Goal: Task Accomplishment & Management: Manage account settings

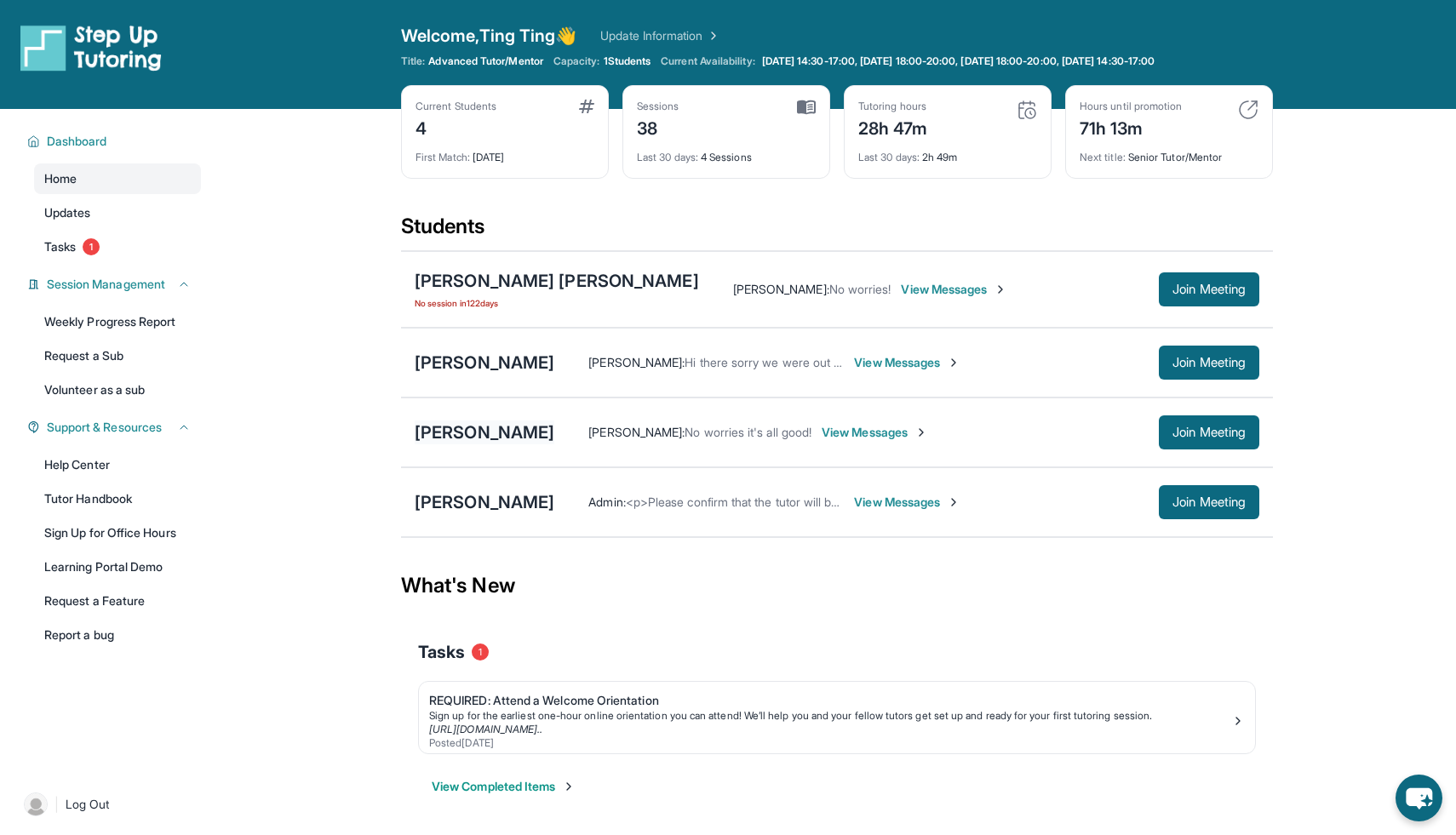
click at [465, 432] on div "[PERSON_NAME]" at bounding box center [484, 432] width 139 height 24
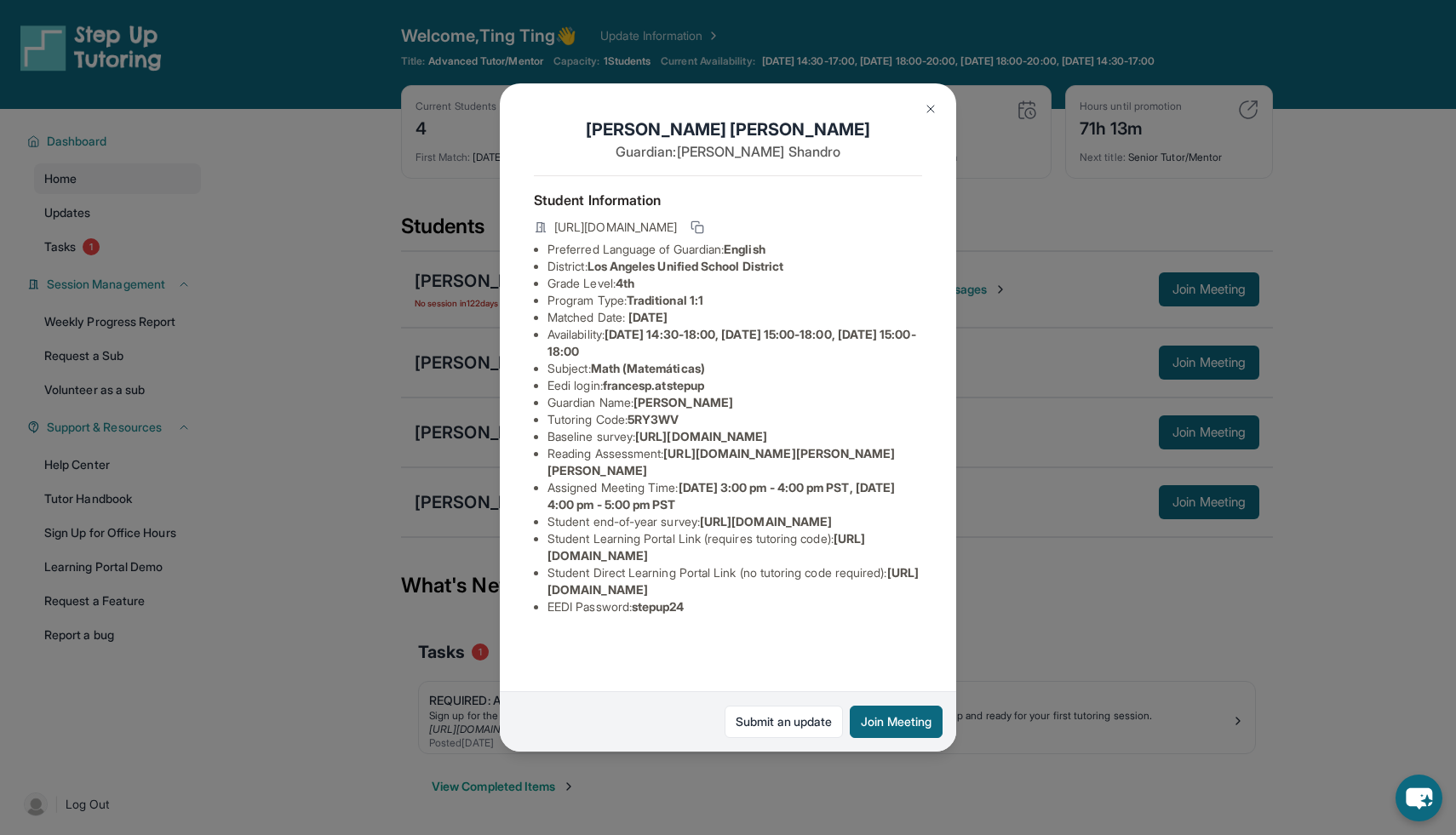
click at [935, 105] on img at bounding box center [930, 108] width 13 height 13
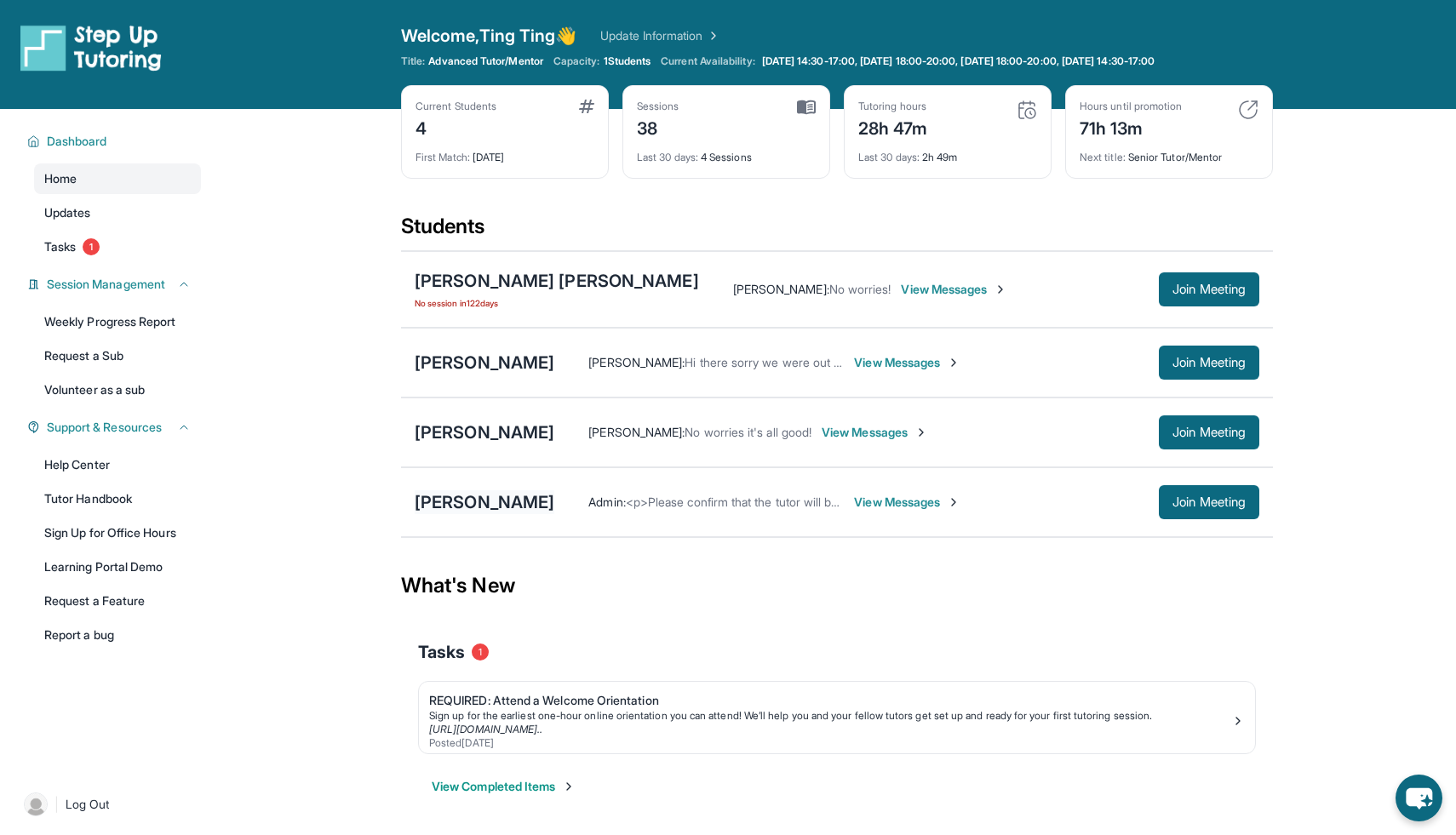
click at [485, 498] on div "[PERSON_NAME]" at bounding box center [484, 502] width 139 height 24
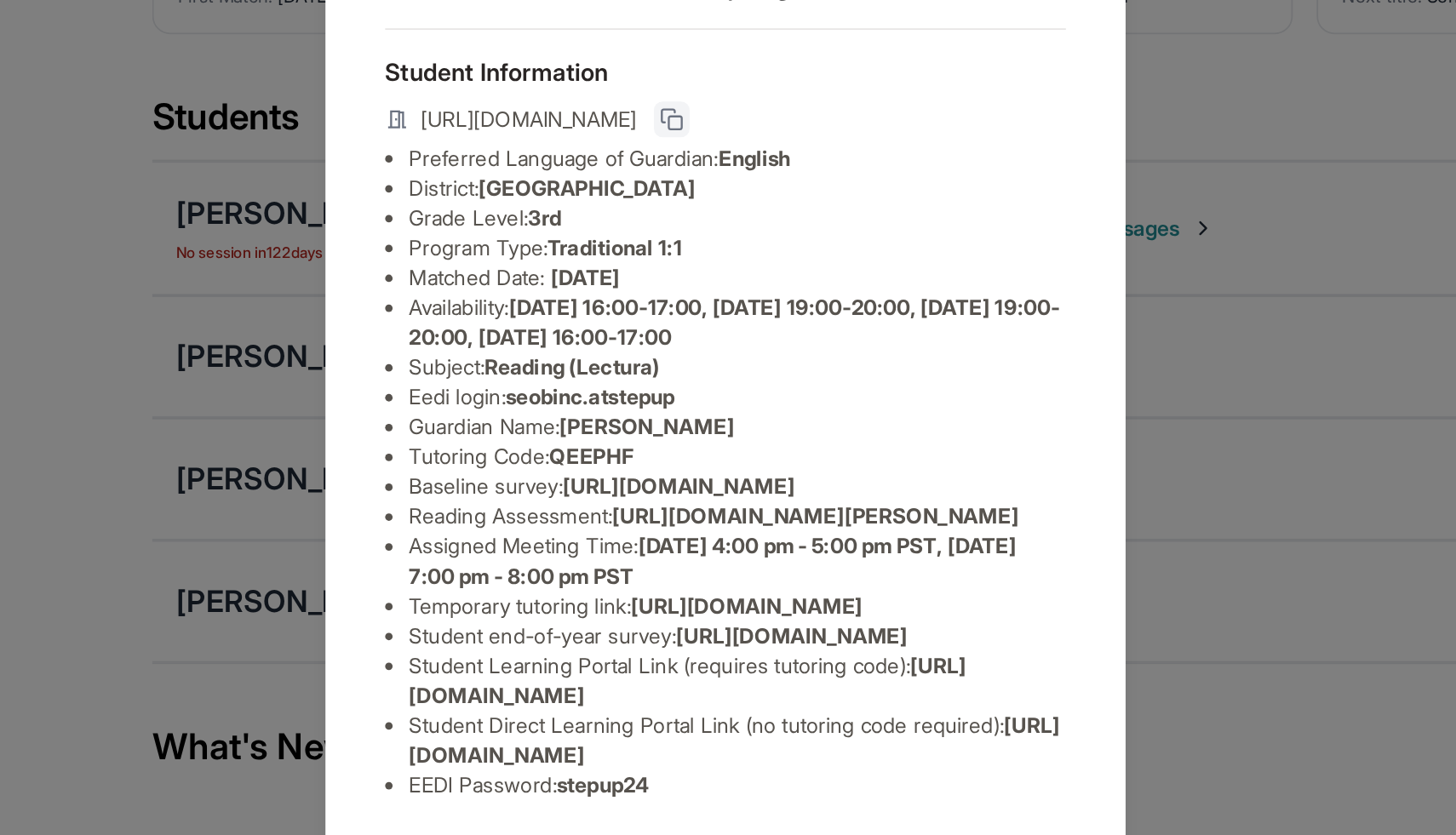
scroll to position [133, 0]
drag, startPoint x: 899, startPoint y: 405, endPoint x: 673, endPoint y: 368, distance: 229.0
click at [673, 445] on li "Reading Assessment : [URL][DOMAIN_NAME][PERSON_NAME]" at bounding box center [734, 453] width 374 height 17
copy span "[URL][DOMAIN_NAME][PERSON_NAME]"
